Goal: Task Accomplishment & Management: Manage account settings

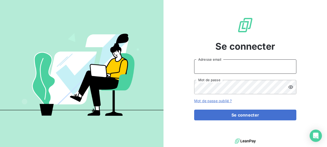
click at [242, 67] on input "Adresse email" at bounding box center [245, 66] width 102 height 14
type input "[EMAIL_ADDRESS][DOMAIN_NAME]"
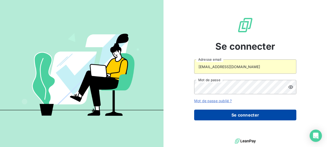
click at [239, 117] on button "Se connecter" at bounding box center [245, 114] width 102 height 11
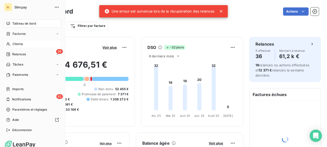
click at [13, 44] on span "Clients" at bounding box center [18, 44] width 10 height 5
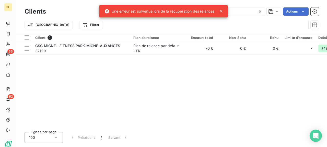
click at [222, 9] on icon at bounding box center [221, 11] width 5 height 5
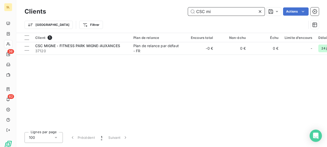
click at [227, 10] on input "CSC mi" at bounding box center [226, 11] width 77 height 8
drag, startPoint x: 226, startPoint y: 11, endPoint x: 191, endPoint y: 12, distance: 35.0
click at [191, 12] on input "CSC mi" at bounding box center [226, 11] width 77 height 8
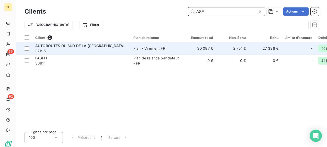
type input "ASF"
click at [66, 45] on span "AUTOROUTES DU SUD DE LA [GEOGRAPHIC_DATA] - ASF" at bounding box center [85, 45] width 100 height 4
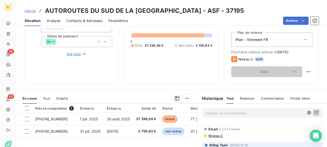
scroll to position [127, 0]
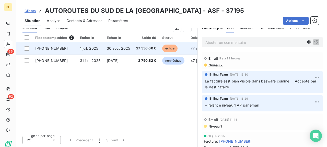
click at [100, 51] on td "1 juil. 2025" at bounding box center [90, 48] width 27 height 12
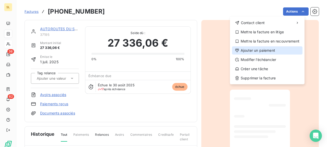
click at [253, 50] on div "Ajouter un paiement" at bounding box center [267, 50] width 70 height 8
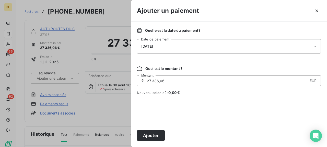
click at [311, 49] on div "[DATE]" at bounding box center [229, 46] width 184 height 14
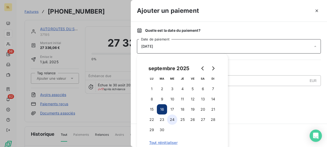
click at [172, 119] on button "24" at bounding box center [172, 119] width 10 height 10
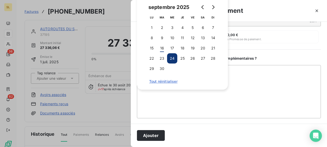
scroll to position [61, 0]
click at [243, 90] on textarea "Ajouter un commentaire ( facultatif )" at bounding box center [229, 89] width 184 height 53
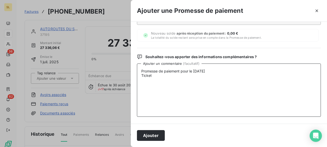
click at [218, 73] on textarea "Promesse de paiement pour le [DATE] Ticket" at bounding box center [229, 89] width 184 height 53
click at [163, 76] on textarea "Promesse de paiement pour le [DATE] Ticket" at bounding box center [229, 89] width 184 height 53
paste textarea "02004507"
type textarea "Promesse de paiement pour le [DATE] Ticket 02004507"
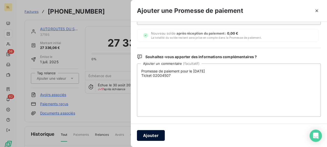
click at [151, 135] on button "Ajouter" at bounding box center [151, 135] width 28 height 11
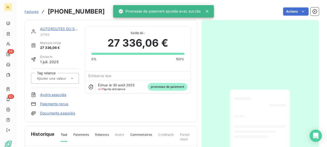
click at [210, 13] on icon at bounding box center [207, 11] width 5 height 5
